Goal: Task Accomplishment & Management: Manage account settings

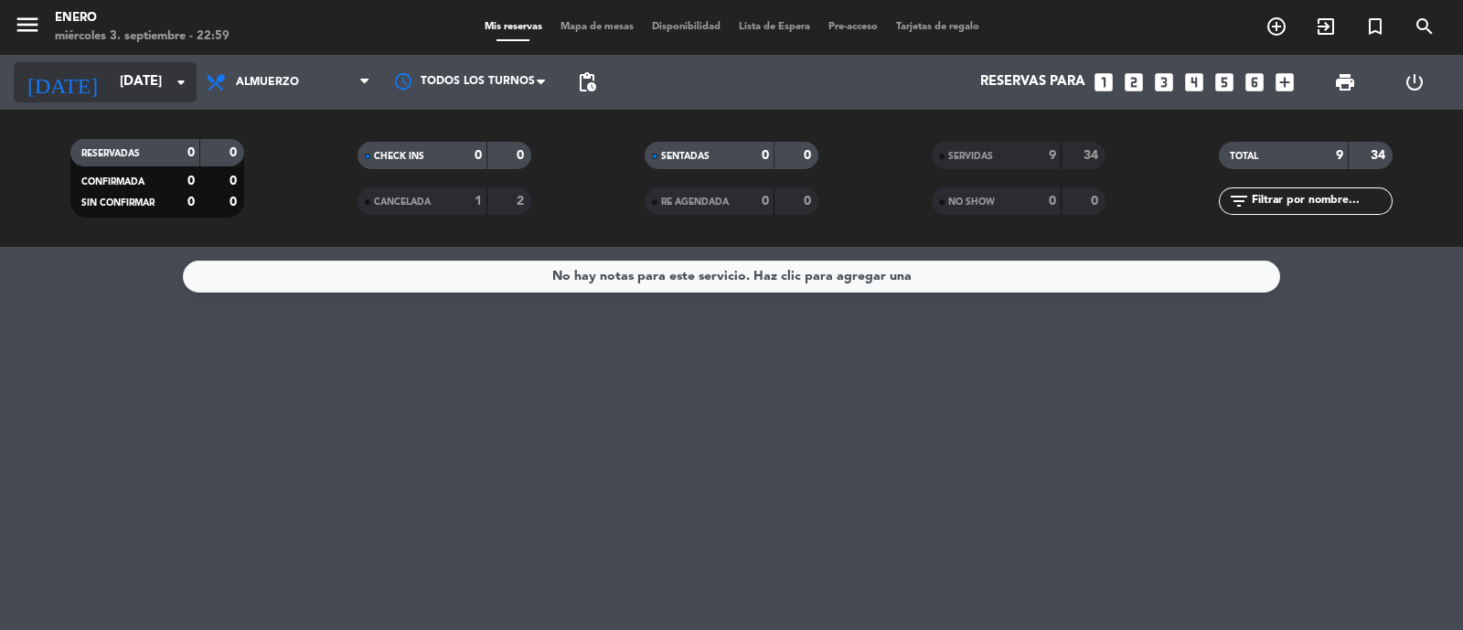
click at [152, 84] on input "[DATE]" at bounding box center [199, 82] width 176 height 35
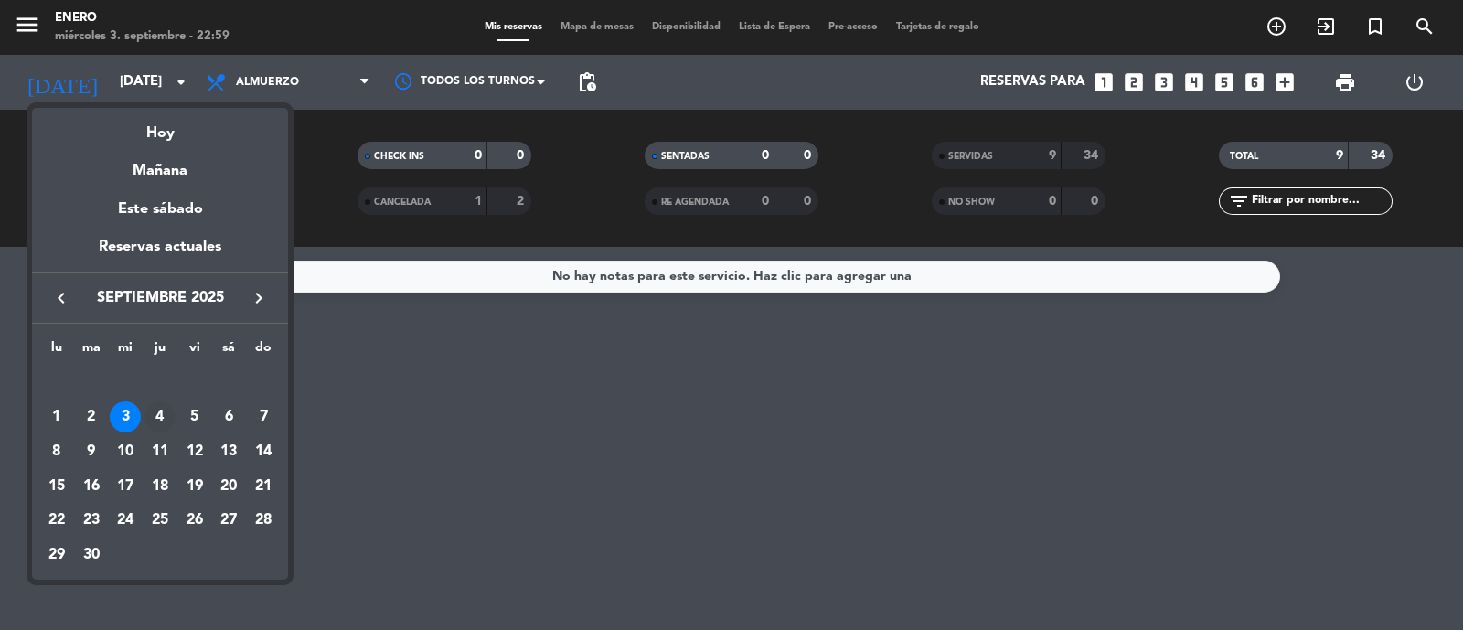
click at [165, 418] on div "4" at bounding box center [159, 416] width 31 height 31
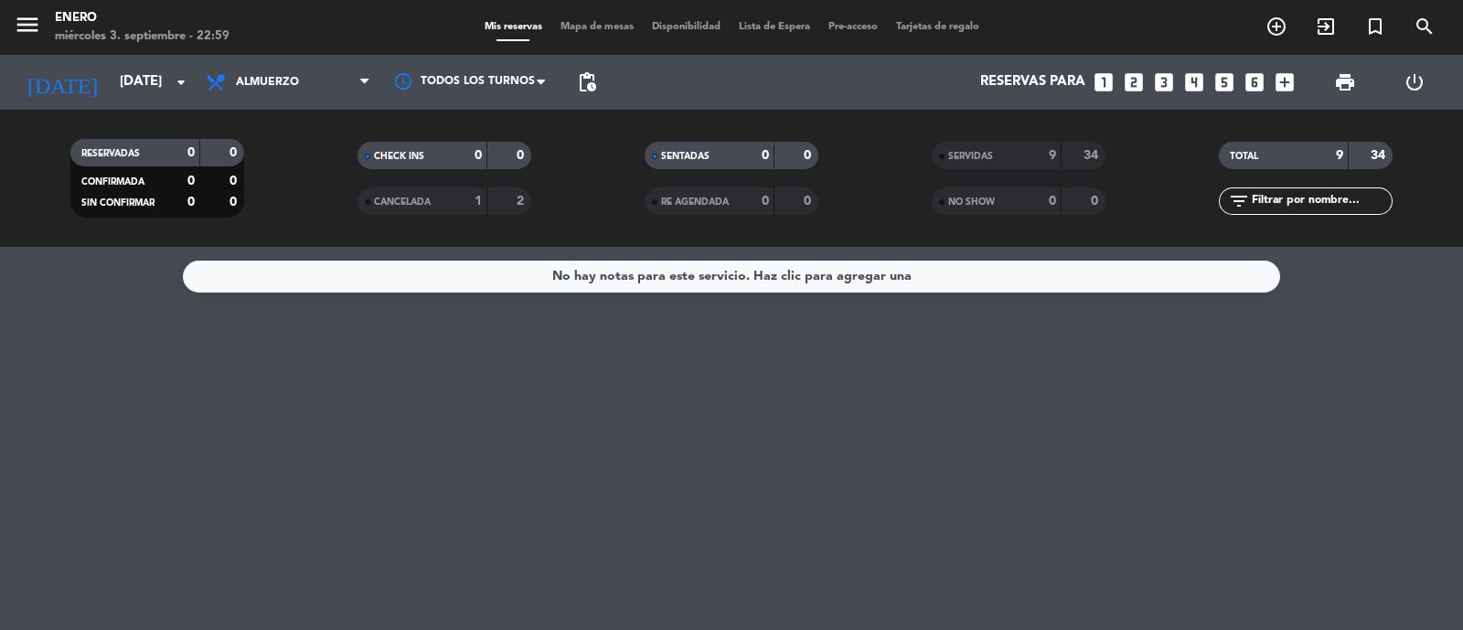
type input "[DEMOGRAPHIC_DATA][DATE]"
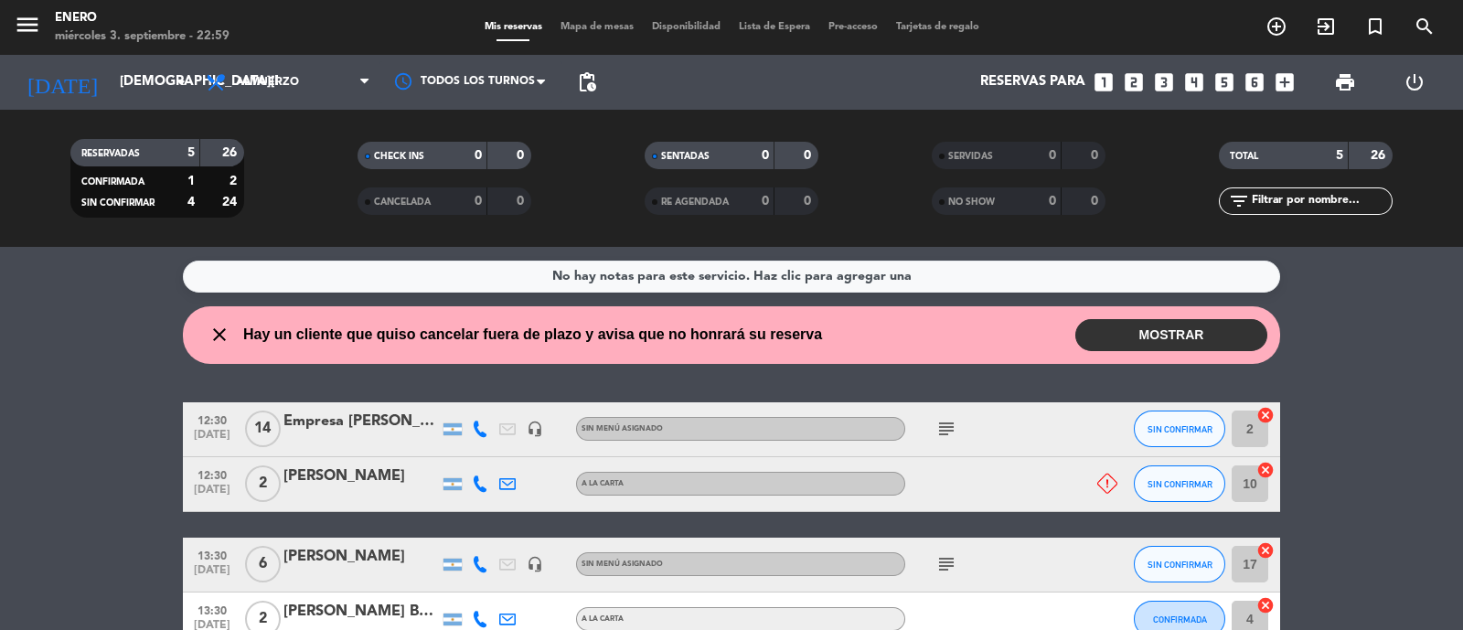
click at [1163, 336] on button "MOSTRAR" at bounding box center [1171, 335] width 192 height 32
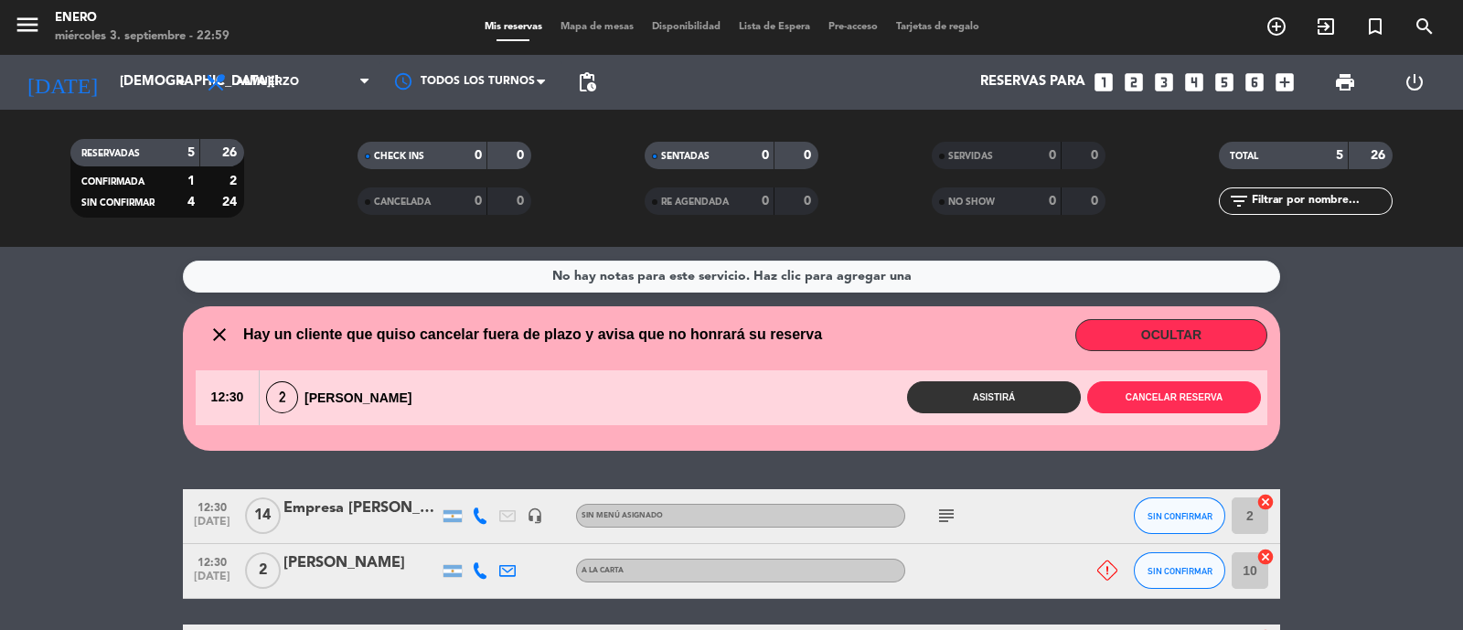
click at [221, 325] on icon "close" at bounding box center [219, 335] width 22 height 22
click at [218, 345] on icon "close" at bounding box center [219, 335] width 22 height 22
click at [218, 340] on icon "close" at bounding box center [219, 335] width 22 height 22
click at [1201, 329] on button "OCULTAR" at bounding box center [1171, 335] width 192 height 32
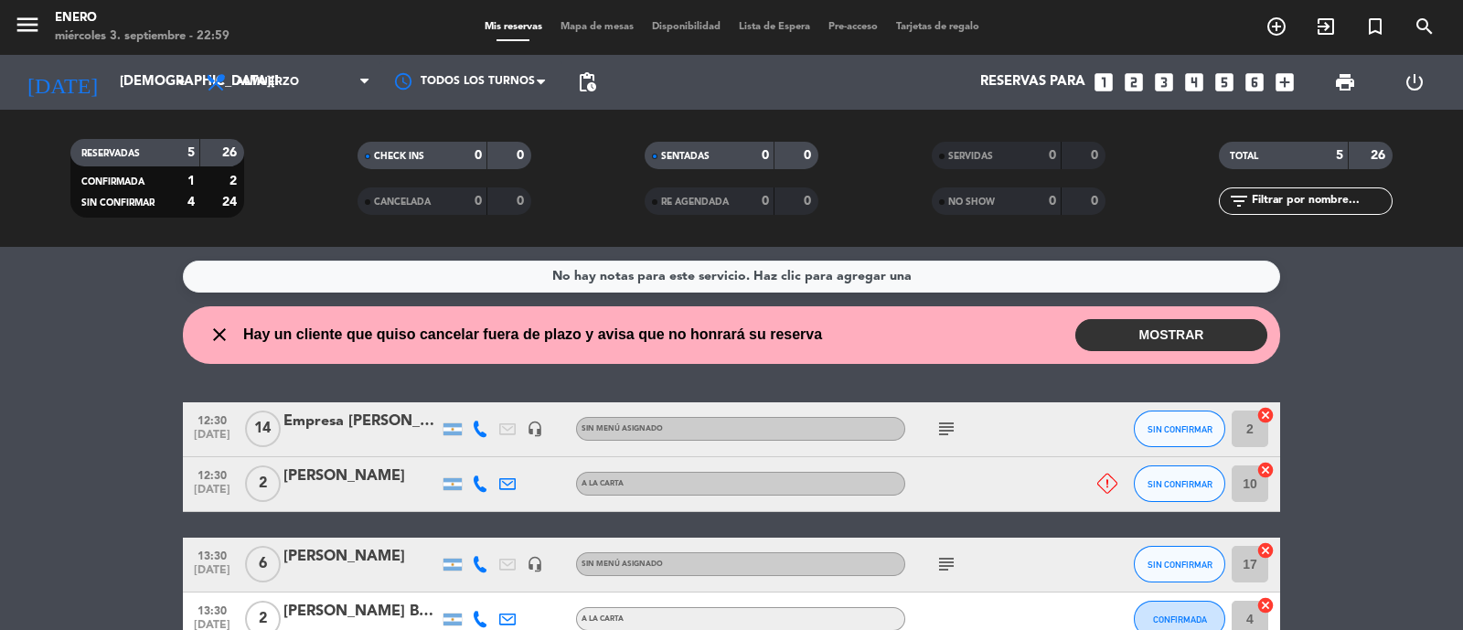
click at [1120, 335] on button "MOSTRAR" at bounding box center [1171, 335] width 192 height 32
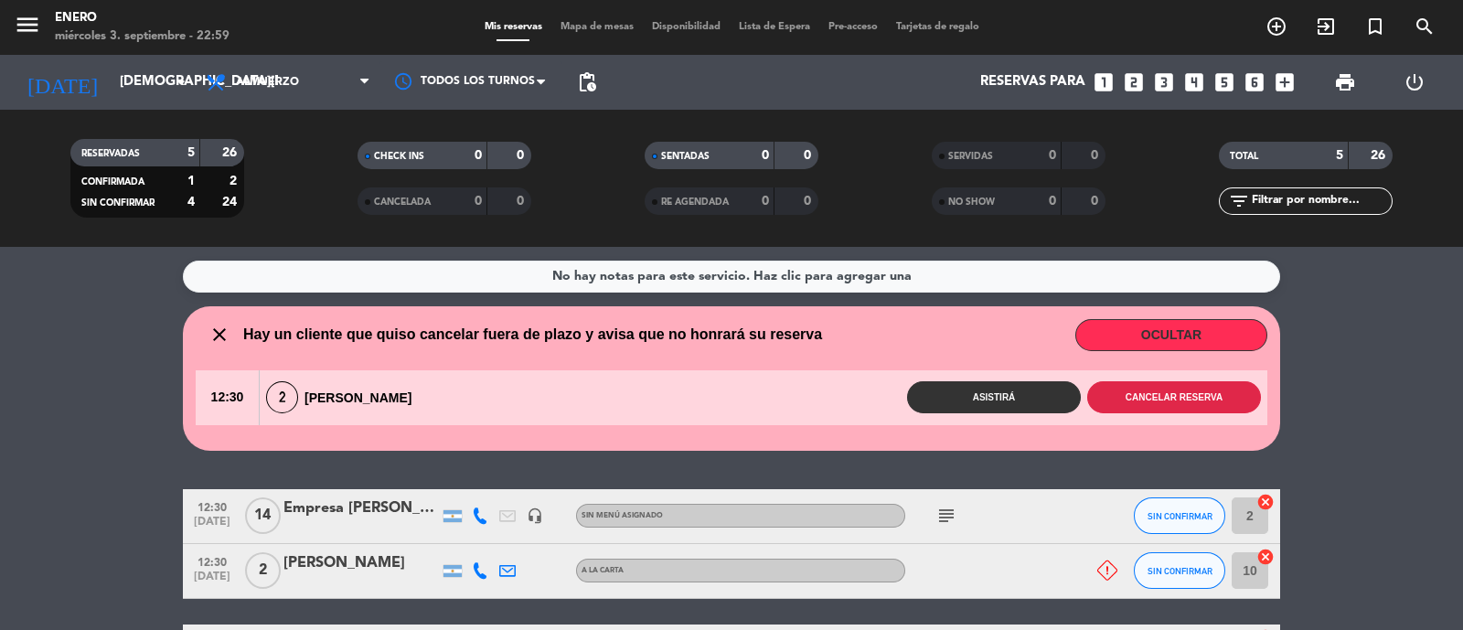
click at [1214, 390] on button "Cancelar reserva" at bounding box center [1174, 397] width 174 height 32
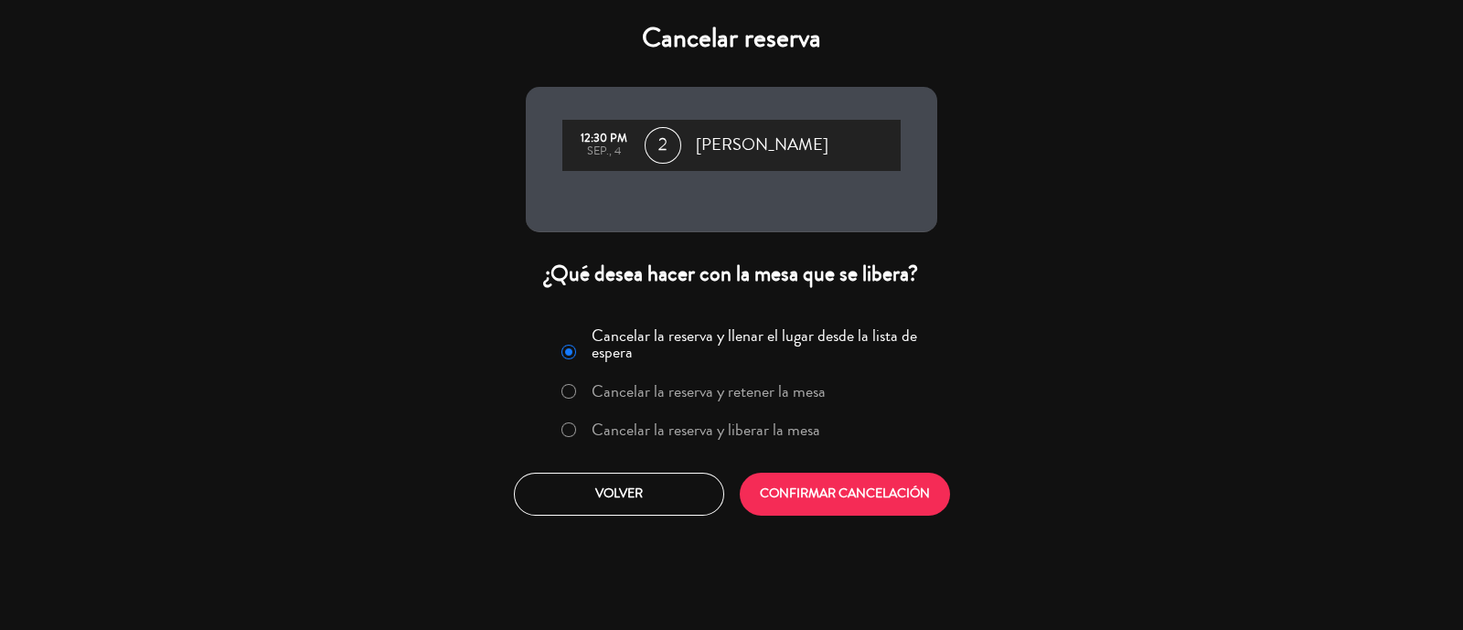
click at [733, 421] on label "Cancelar la reserva y liberar la mesa" at bounding box center [705, 429] width 229 height 16
click at [826, 490] on button "CONFIRMAR CANCELACIÓN" at bounding box center [845, 494] width 210 height 43
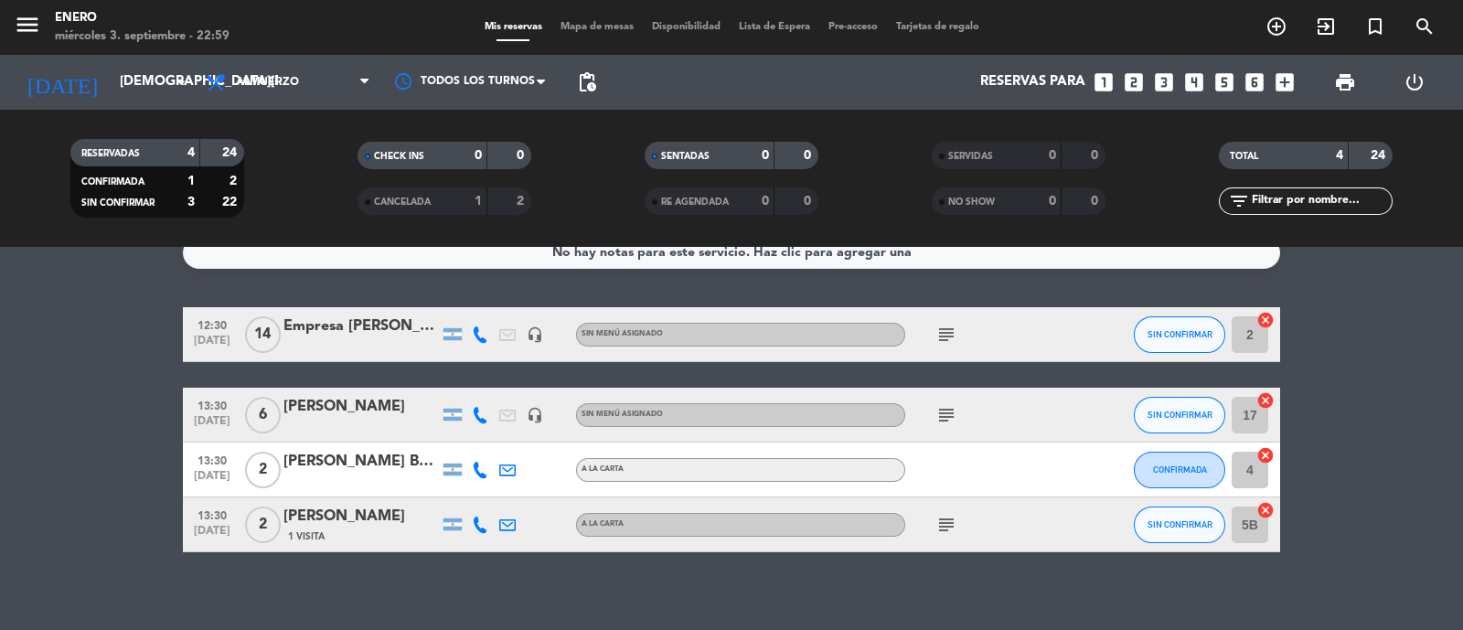
scroll to position [37, 0]
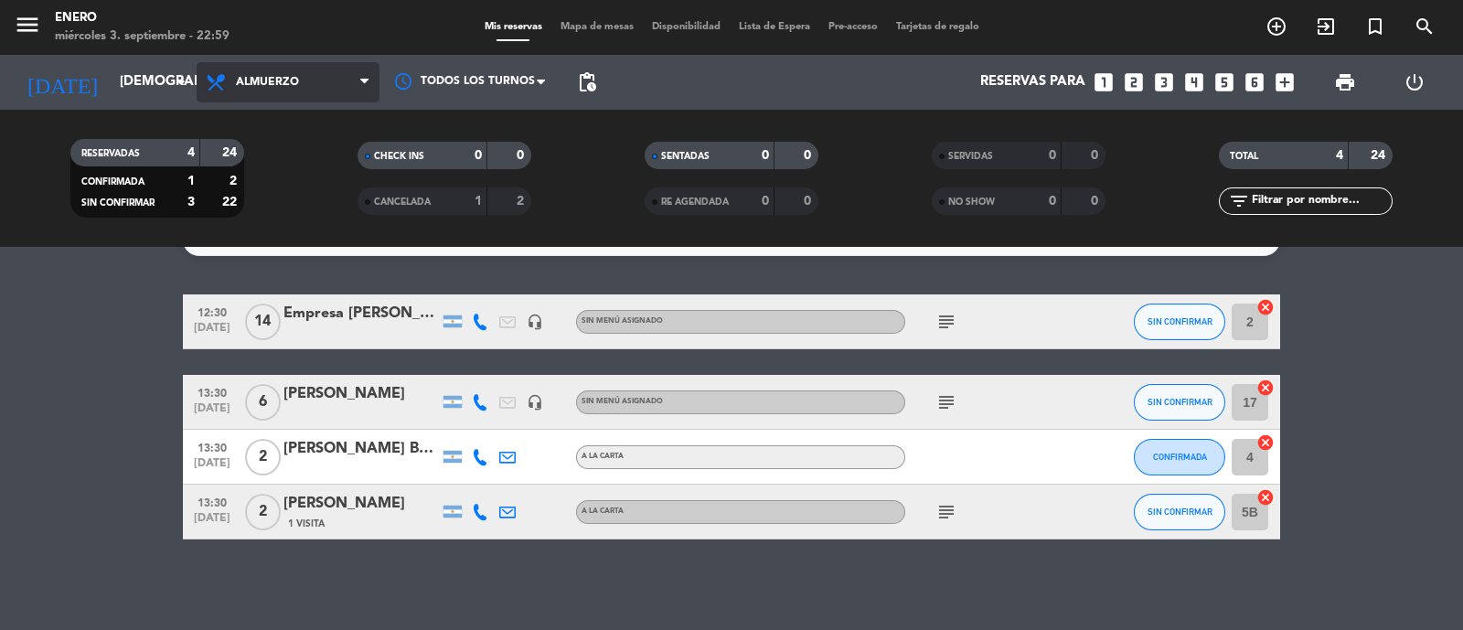
click at [264, 95] on span "Almuerzo" at bounding box center [288, 82] width 183 height 40
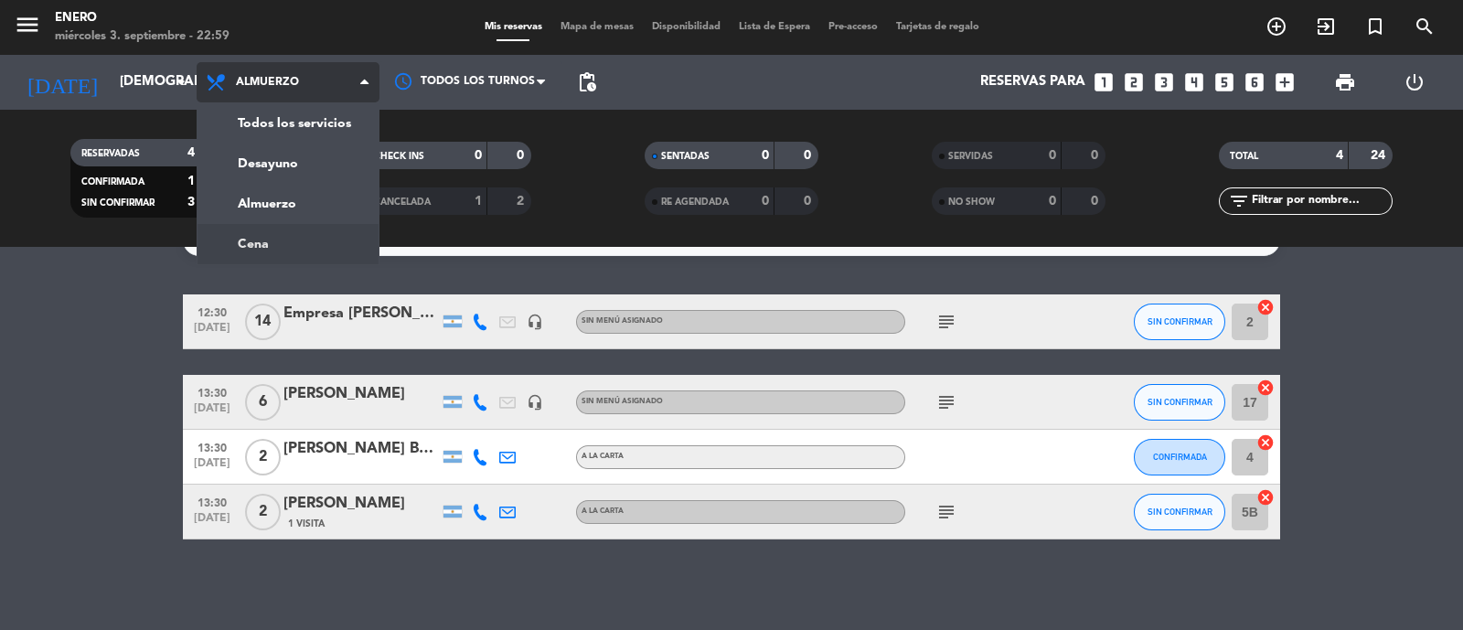
click at [306, 244] on div "menu Enero [DATE] 3. septiembre - 22:59 Mis reservas Mapa de mesas Disponibilid…" at bounding box center [731, 123] width 1463 height 247
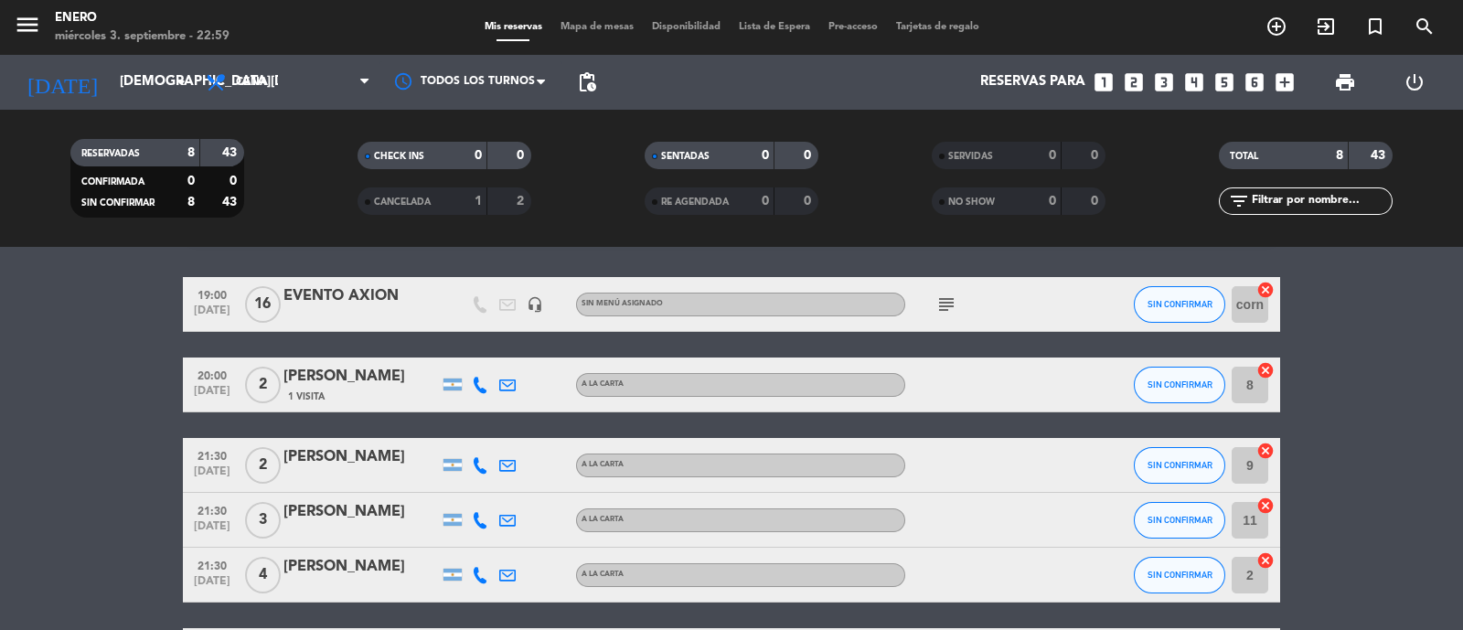
scroll to position [0, 0]
